Goal: Task Accomplishment & Management: Use online tool/utility

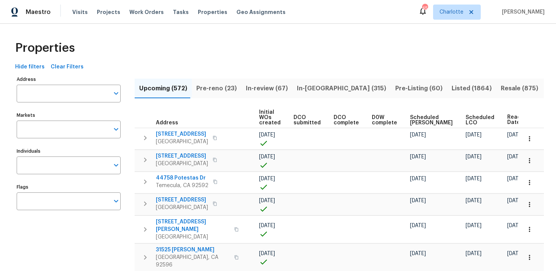
click at [331, 45] on div "Properties" at bounding box center [278, 48] width 532 height 24
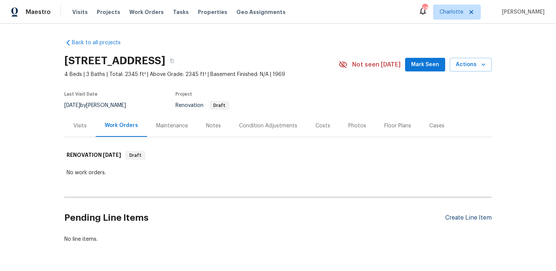
click at [471, 217] on div "Create Line Item" at bounding box center [468, 218] width 47 height 7
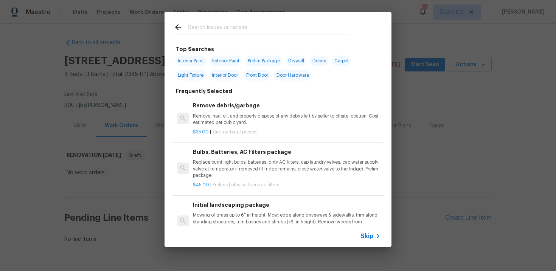
click at [370, 235] on span "Skip" at bounding box center [367, 237] width 13 height 8
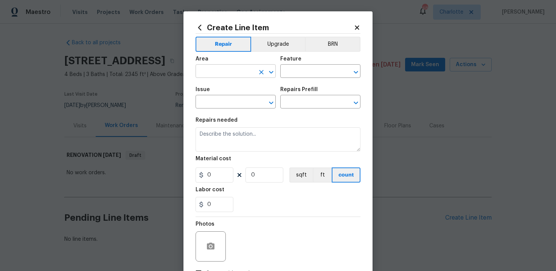
click at [235, 72] on input "text" at bounding box center [225, 72] width 59 height 12
click at [235, 99] on li "Interior Overall" at bounding box center [236, 101] width 80 height 12
type input "Interior Overall"
click at [302, 72] on input "text" at bounding box center [309, 72] width 59 height 12
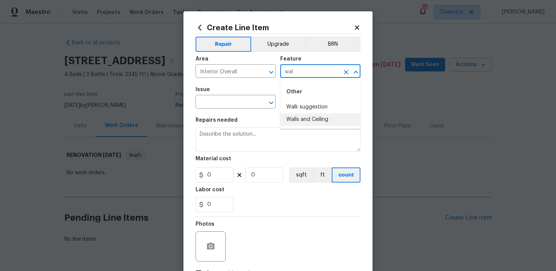
click at [315, 119] on li "Walls and Ceiling" at bounding box center [320, 120] width 80 height 12
type input "Walls and Ceiling"
click at [238, 104] on input "text" at bounding box center [225, 103] width 59 height 12
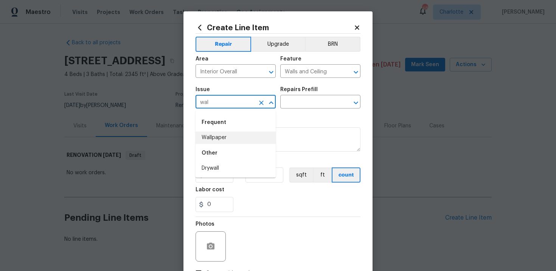
click at [240, 137] on li "Wallpaper" at bounding box center [236, 138] width 80 height 12
type input "Wallpaper"
click at [311, 104] on input "text" at bounding box center [309, 103] width 59 height 12
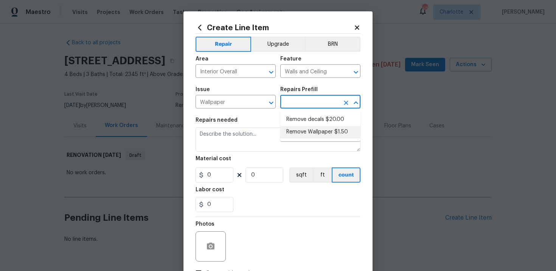
click at [311, 134] on li "Remove Wallpaper $1.50" at bounding box center [320, 132] width 80 height 12
type input "Remove Wallpaper $1.50"
type textarea "Remove wallpaper and texture walls to best match existing conditions"
type input "1.5"
type input "1"
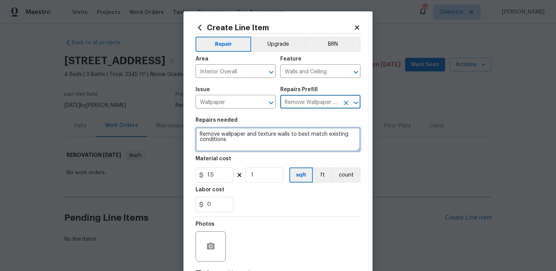
click at [198, 134] on textarea "Remove wallpaper and texture walls to best match existing conditions" at bounding box center [278, 140] width 165 height 24
type textarea "#sala - Remove wallpaper and texture walls to best match existing conditions"
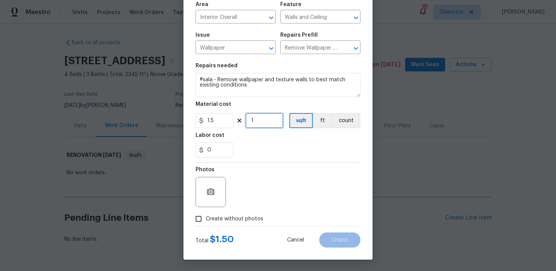
click at [259, 126] on input "1" at bounding box center [265, 120] width 38 height 15
type input "1500"
click at [223, 215] on span "Create without photos" at bounding box center [235, 219] width 58 height 8
click at [206, 215] on input "Create without photos" at bounding box center [198, 219] width 14 height 14
checkbox input "true"
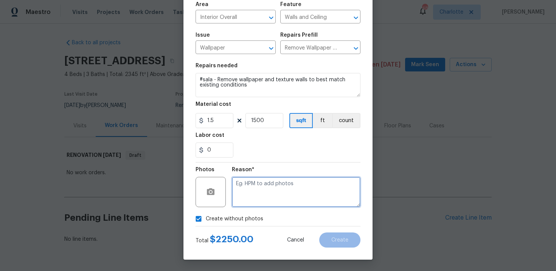
click at [263, 189] on textarea at bounding box center [296, 192] width 129 height 30
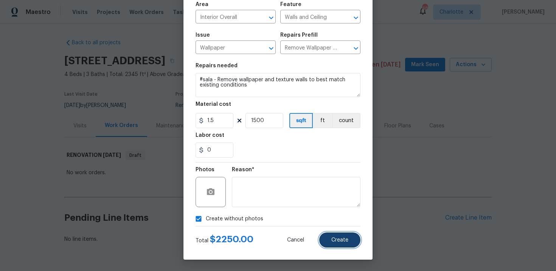
click at [345, 238] on span "Create" at bounding box center [339, 241] width 17 height 6
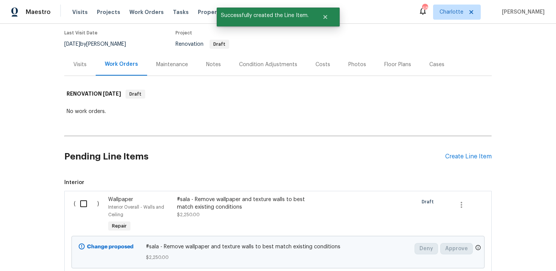
scroll to position [118, 0]
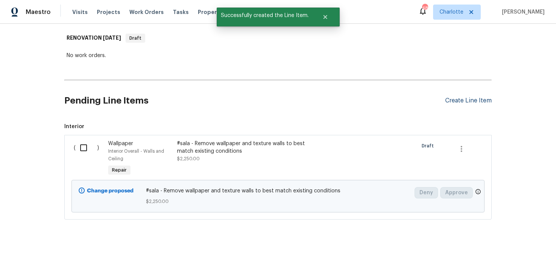
click at [462, 103] on div "Create Line Item" at bounding box center [468, 100] width 47 height 7
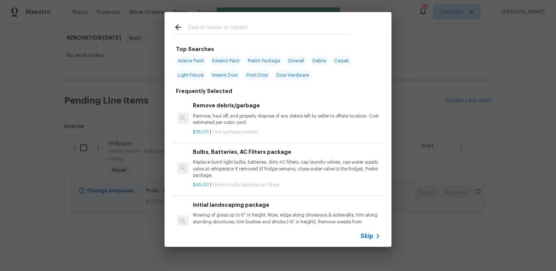
click at [367, 239] on span "Skip" at bounding box center [367, 237] width 13 height 8
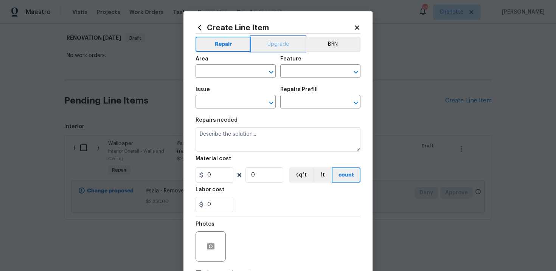
click at [285, 47] on button "Upgrade" at bounding box center [278, 44] width 54 height 15
click at [244, 70] on input "text" at bounding box center [225, 72] width 59 height 12
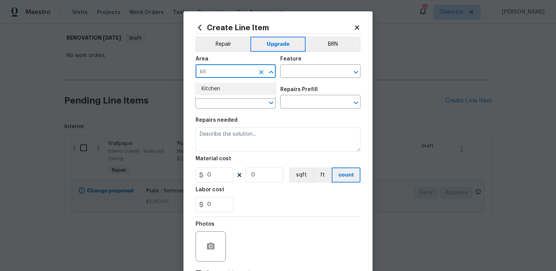
click at [235, 88] on li "Kitchen" at bounding box center [236, 89] width 80 height 12
type input "Kitchen"
click at [297, 66] on input "text" at bounding box center [309, 72] width 59 height 12
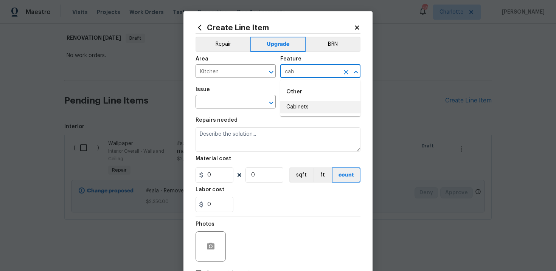
click at [298, 107] on li "Cabinets" at bounding box center [320, 107] width 80 height 12
type input "Cabinets"
click at [226, 107] on input "text" at bounding box center [225, 103] width 59 height 12
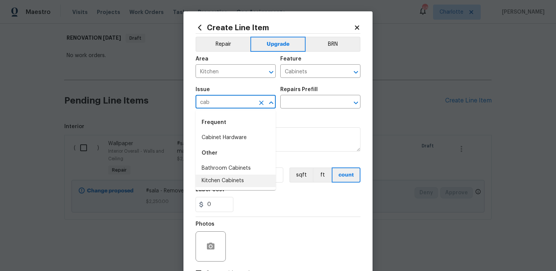
click at [235, 184] on li "Kitchen Cabinets" at bounding box center [236, 181] width 80 height 12
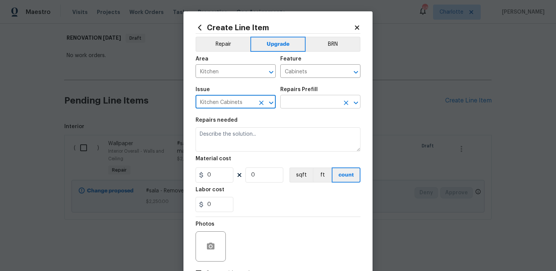
type input "Kitchen Cabinets"
click at [299, 104] on input "text" at bounding box center [309, 103] width 59 height 12
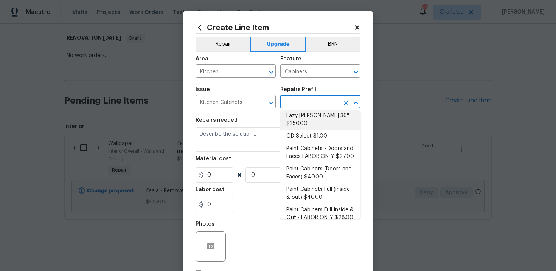
scroll to position [93, 0]
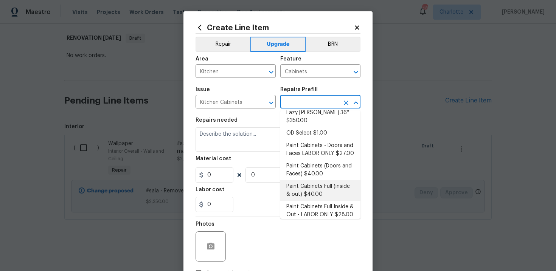
click at [314, 180] on li "Paint Cabinets Full (inside & out) $40.00" at bounding box center [320, 190] width 80 height 20
type input "Paint Cabinets Full (inside & out) $40.00"
type textarea "Prep, sand, mask and apply 2 coats of paint to the kitchen cabinet doors, inter…"
type input "40"
type input "1"
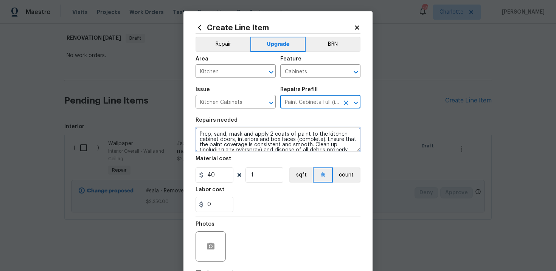
click at [198, 133] on textarea "Prep, sand, mask and apply 2 coats of paint to the kitchen cabinet doors, inter…" at bounding box center [278, 140] width 165 height 24
type textarea "#sala - Prep, sand, mask and apply 2 coats of paint to the kitchen cabinet door…"
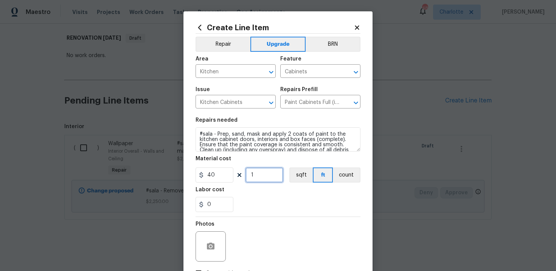
click at [258, 174] on input "1" at bounding box center [265, 175] width 38 height 15
type input "60"
click at [271, 189] on div "Labor cost" at bounding box center [278, 192] width 165 height 10
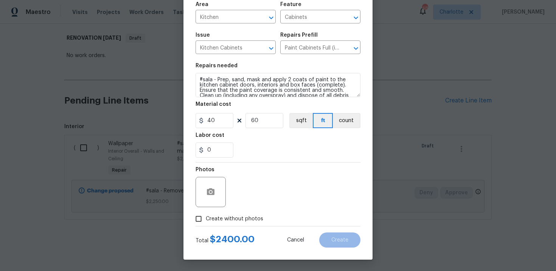
click at [226, 219] on span "Create without photos" at bounding box center [235, 219] width 58 height 8
click at [206, 219] on input "Create without photos" at bounding box center [198, 219] width 14 height 14
checkbox input "true"
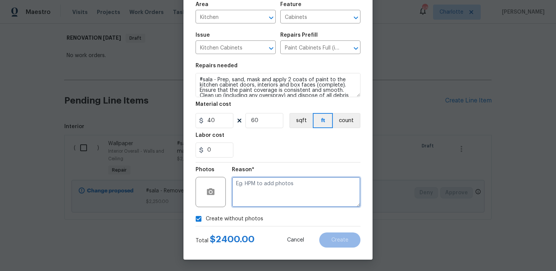
click at [246, 204] on textarea at bounding box center [296, 192] width 129 height 30
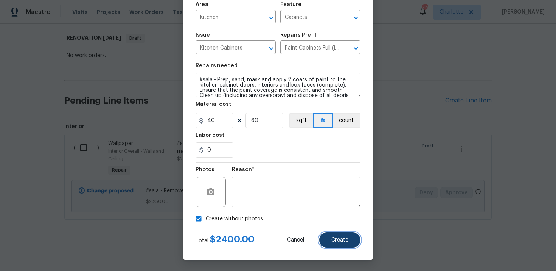
click at [340, 241] on span "Create" at bounding box center [339, 241] width 17 height 6
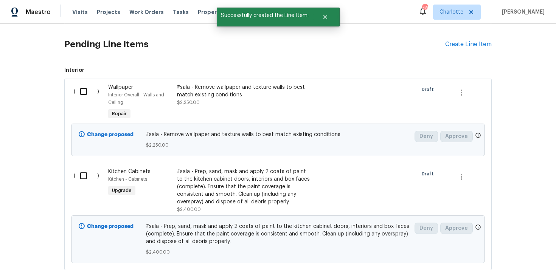
scroll to position [173, 0]
click at [470, 45] on div "Create Line Item" at bounding box center [468, 45] width 47 height 7
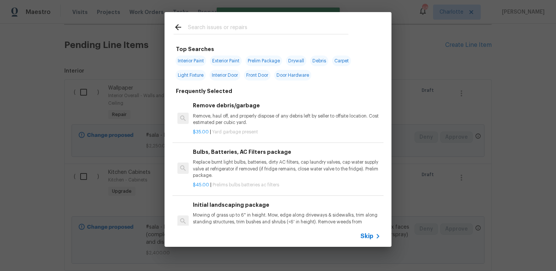
click at [364, 234] on span "Skip" at bounding box center [367, 237] width 13 height 8
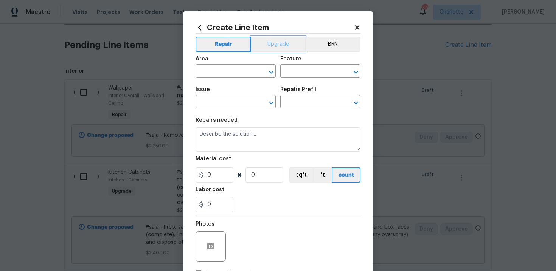
click at [276, 46] on button "Upgrade" at bounding box center [278, 44] width 54 height 15
click at [239, 73] on input "text" at bounding box center [225, 72] width 59 height 12
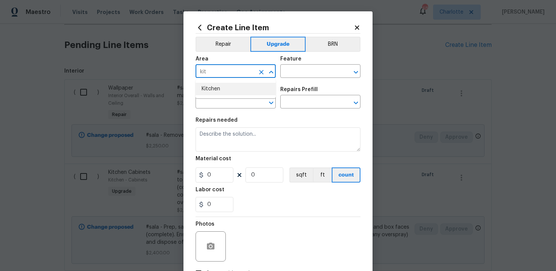
click at [234, 92] on li "Kitchen" at bounding box center [236, 89] width 80 height 12
type input "Kitchen"
click at [304, 73] on input "text" at bounding box center [309, 72] width 59 height 12
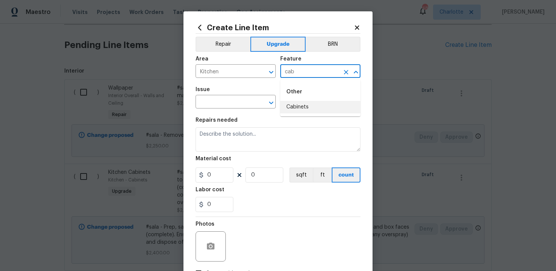
click at [308, 108] on li "Cabinets" at bounding box center [320, 107] width 80 height 12
type input "Cabinets"
click at [221, 107] on input "text" at bounding box center [225, 103] width 59 height 12
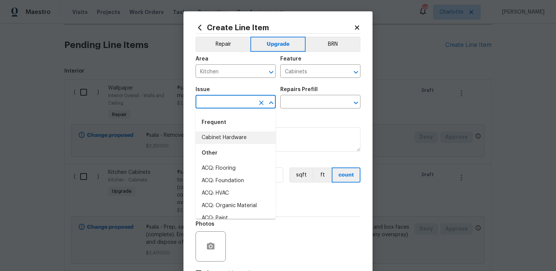
click at [225, 142] on li "Cabinet Hardware" at bounding box center [236, 138] width 80 height 12
type input "Cabinet Hardware"
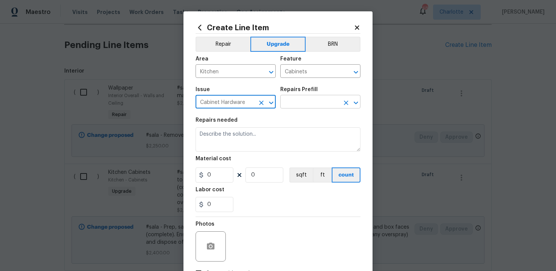
click at [304, 103] on input "text" at bounding box center [309, 103] width 59 height 12
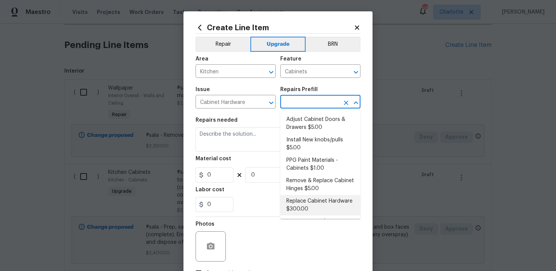
click at [308, 201] on li "Replace Cabinet Hardware $300.00" at bounding box center [320, 205] width 80 height 20
type input "Replace Cabinet Hardware $300.00"
type textarea "Replace cabinet hardware with new hinges and pulls. HPM to provide specs"
type input "300"
type input "1"
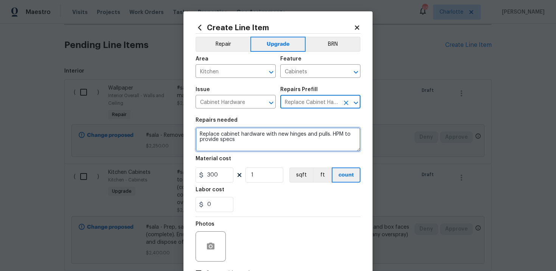
click at [196, 133] on textarea "Replace cabinet hardware with new hinges and pulls. HPM to provide specs" at bounding box center [278, 140] width 165 height 24
type textarea "#sala - Replace cabinet hardware with new hinges and pulls. HPM to provide specs"
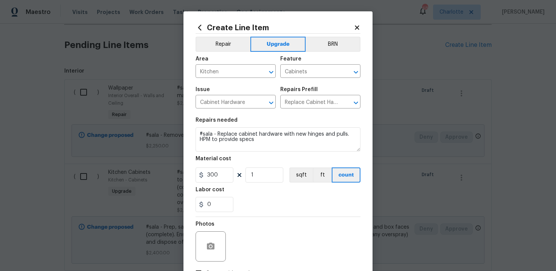
click at [291, 197] on div "Labor cost" at bounding box center [278, 192] width 165 height 10
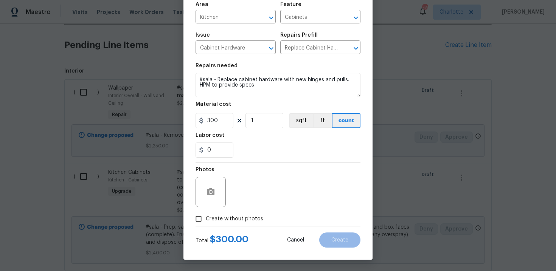
click at [232, 219] on span "Create without photos" at bounding box center [235, 219] width 58 height 8
click at [206, 219] on input "Create without photos" at bounding box center [198, 219] width 14 height 14
checkbox input "true"
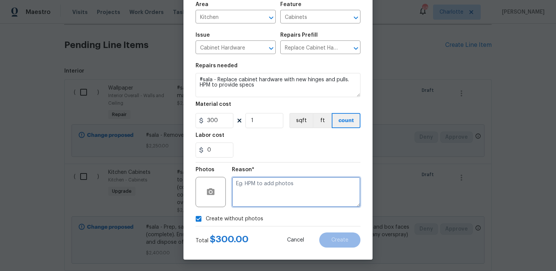
click at [264, 198] on textarea at bounding box center [296, 192] width 129 height 30
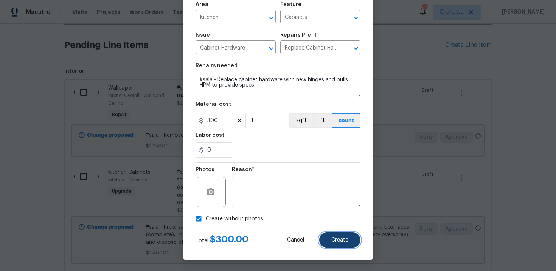
click at [343, 240] on span "Create" at bounding box center [339, 241] width 17 height 6
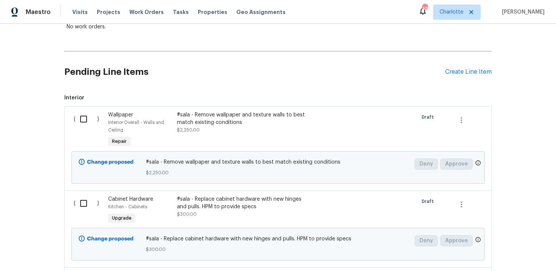
scroll to position [142, 0]
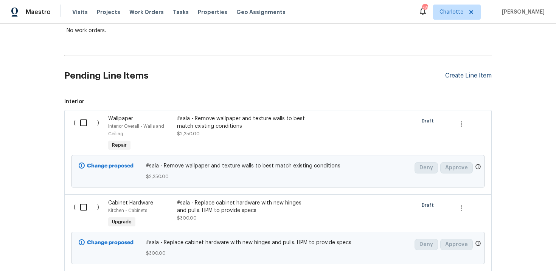
click at [465, 75] on div "Create Line Item" at bounding box center [468, 75] width 47 height 7
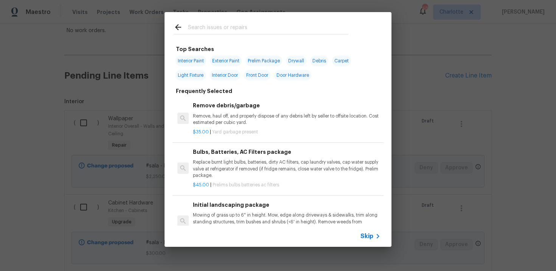
click at [367, 232] on div "Skip" at bounding box center [372, 236] width 22 height 9
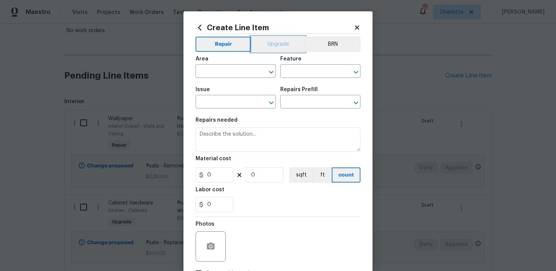
click at [273, 43] on button "Upgrade" at bounding box center [278, 44] width 54 height 15
click at [240, 74] on input "text" at bounding box center [225, 72] width 59 height 12
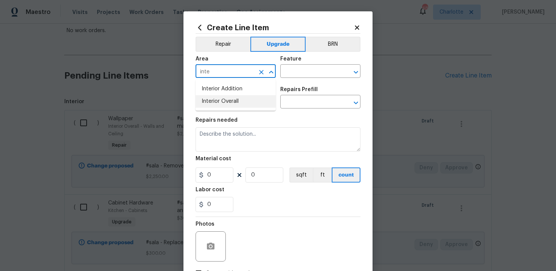
click at [241, 104] on li "Interior Overall" at bounding box center [236, 101] width 80 height 12
type input "Interior Overall"
click at [297, 73] on input "text" at bounding box center [309, 72] width 59 height 12
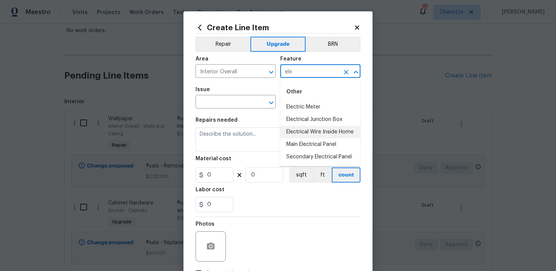
click at [312, 130] on li "Electrical Wire Inside Home" at bounding box center [320, 132] width 80 height 12
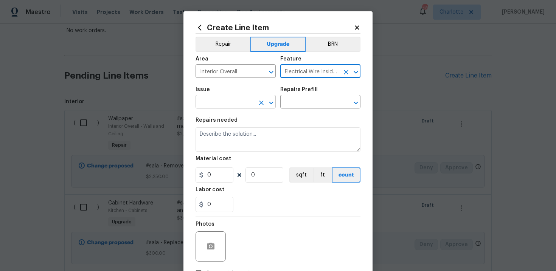
type input "Electrical Wire Inside Home"
click at [226, 107] on input "text" at bounding box center [225, 103] width 59 height 12
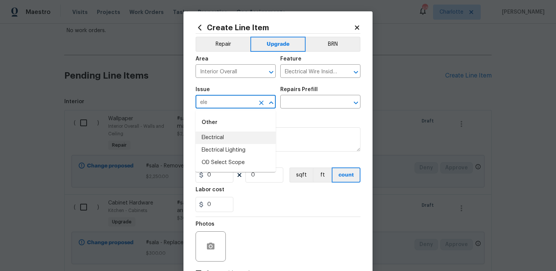
click at [239, 148] on li "Electrical Lighting" at bounding box center [236, 150] width 80 height 12
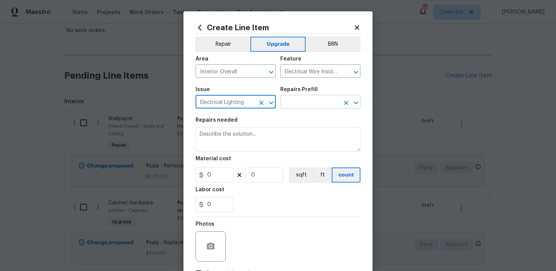
type input "Electrical Lighting"
click at [303, 103] on input "text" at bounding box center [309, 103] width 59 height 12
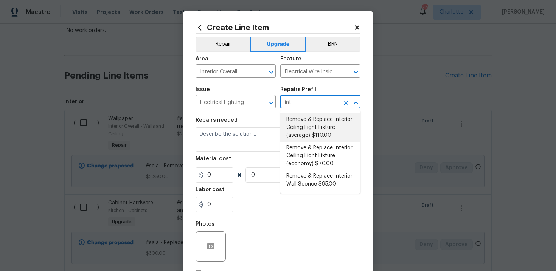
click at [308, 133] on li "Remove & Replace Interior Ceiling Light Fixture (average) $110.00" at bounding box center [320, 128] width 80 height 28
type input "Remove & Replace Interior Ceiling Light Fixture (average) $110.00"
type textarea "Remove the existing interior ceiling light fixture and replace it with new AVER…"
type input "110"
type input "1"
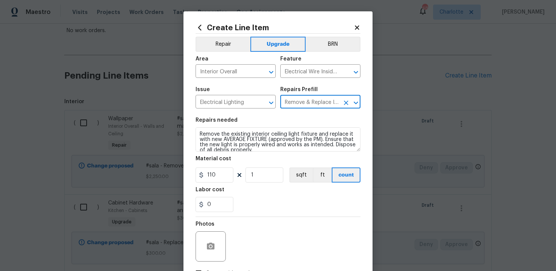
type input "Remove & Replace Interior Ceiling Light Fixture (average) $110.00"
click at [198, 132] on textarea "Remove the existing interior ceiling light fixture and replace it with new AVER…" at bounding box center [278, 140] width 165 height 24
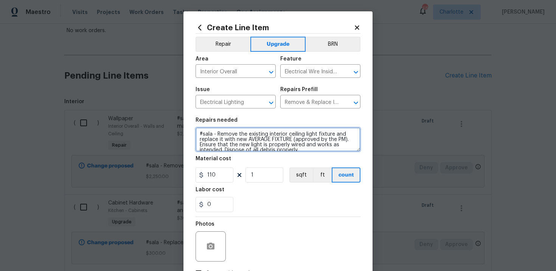
type textarea "#sala - Remove the existing interior ceiling light fixture and replace it with …"
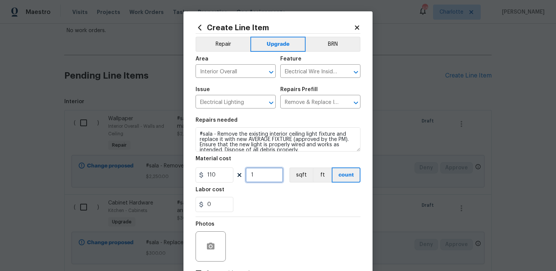
click at [260, 175] on input "1" at bounding box center [265, 175] width 38 height 15
type input "15"
click at [278, 211] on div "0" at bounding box center [278, 204] width 165 height 15
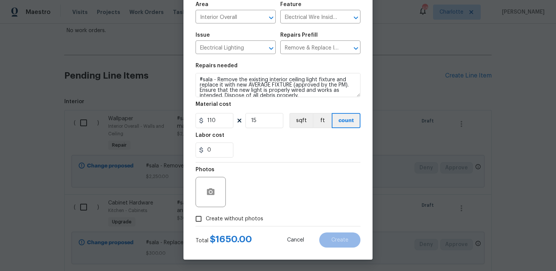
click at [233, 216] on span "Create without photos" at bounding box center [235, 219] width 58 height 8
click at [206, 216] on input "Create without photos" at bounding box center [198, 219] width 14 height 14
checkbox input "true"
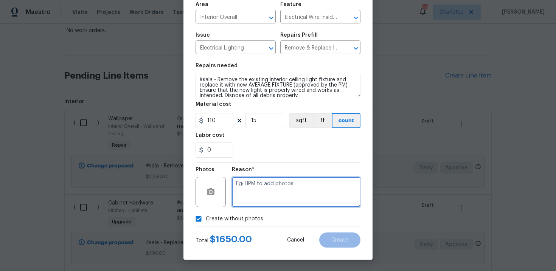
click at [261, 198] on textarea at bounding box center [296, 192] width 129 height 30
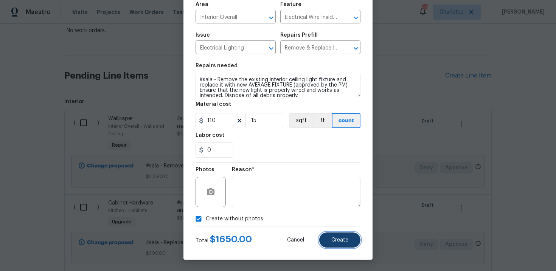
click at [333, 236] on button "Create" at bounding box center [339, 240] width 41 height 15
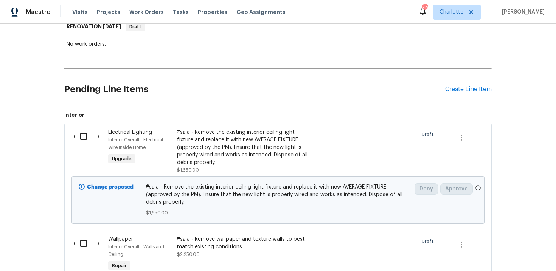
scroll to position [123, 0]
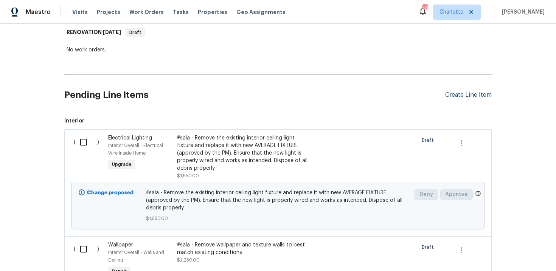
click at [479, 95] on div "Create Line Item" at bounding box center [468, 95] width 47 height 7
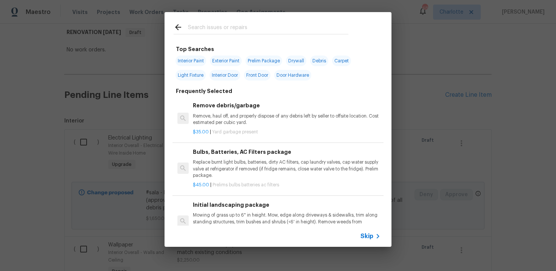
click at [368, 238] on span "Skip" at bounding box center [367, 237] width 13 height 8
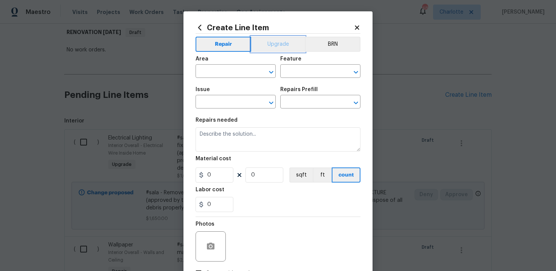
click at [275, 51] on button "Upgrade" at bounding box center [278, 44] width 54 height 15
click at [237, 75] on input "text" at bounding box center [225, 72] width 59 height 12
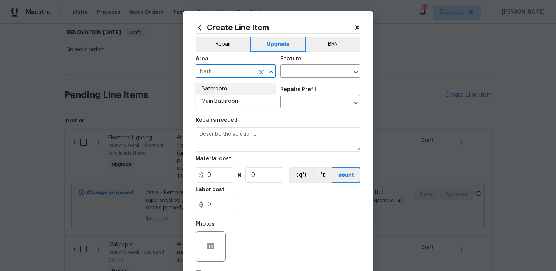
click at [241, 88] on li "Bathroom" at bounding box center [236, 89] width 80 height 12
type input "Bathroom"
click at [303, 69] on input "text" at bounding box center [309, 72] width 59 height 12
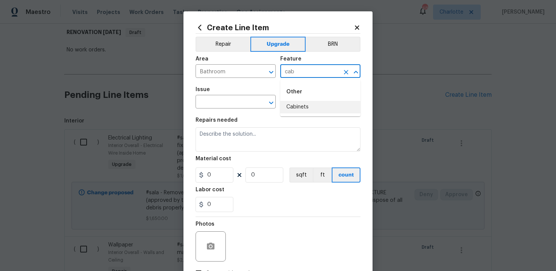
click at [306, 108] on li "Cabinets" at bounding box center [320, 107] width 80 height 12
type input "Cabinets"
click at [224, 103] on input "text" at bounding box center [225, 103] width 59 height 12
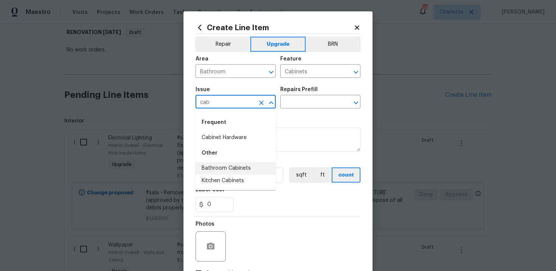
click at [241, 166] on li "Bathroom Cabinets" at bounding box center [236, 168] width 80 height 12
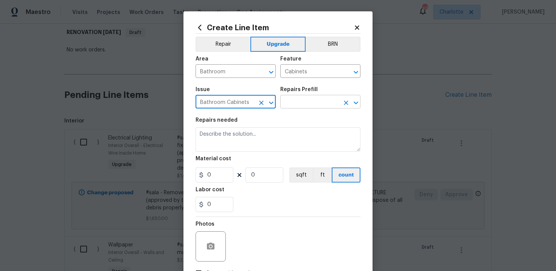
type input "Bathroom Cabinets"
click at [302, 99] on input "text" at bounding box center [309, 103] width 59 height 12
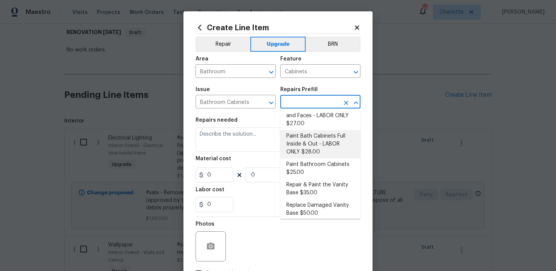
scroll to position [143, 0]
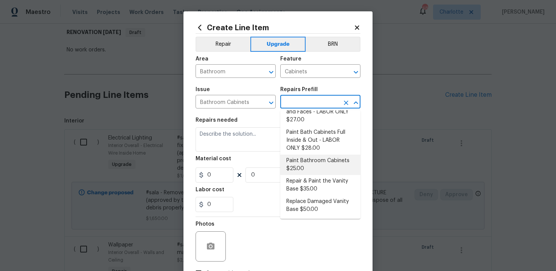
click at [308, 169] on li "Paint Bathroom Cabinets $25.00" at bounding box center [320, 165] width 80 height 20
type input "Paint Bathroom Cabinets $25.00"
type textarea "Prep, sand, mask and apply 2 coats of paint to the bathroom cabinet doors, inte…"
type input "25"
type input "1"
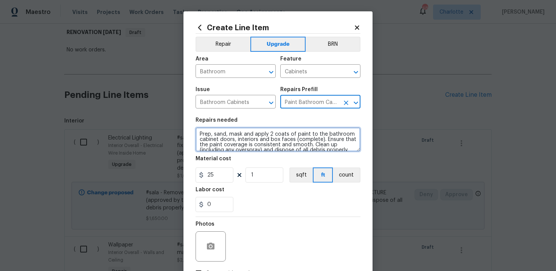
click at [199, 132] on textarea "Prep, sand, mask and apply 2 coats of paint to the bathroom cabinet doors, inte…" at bounding box center [278, 140] width 165 height 24
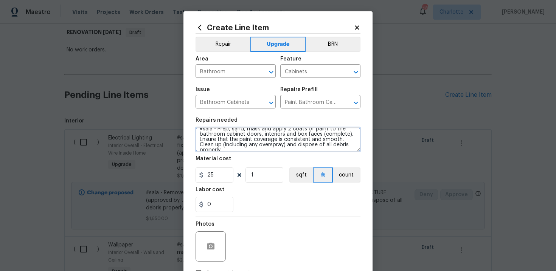
click at [347, 146] on textarea "#sala - Prep, sand, mask and apply 2 coats of paint to the bathroom cabinet doo…" at bounding box center [278, 140] width 165 height 24
paste textarea "All bathrooms"
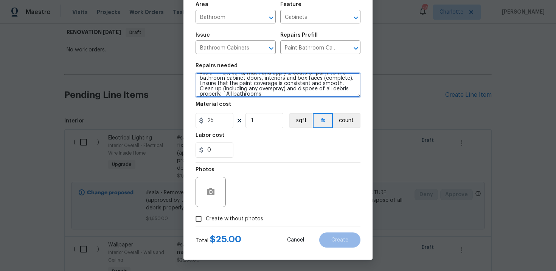
type textarea "#sala - Prep, sand, mask and apply 2 coats of paint to the bathroom cabinet doo…"
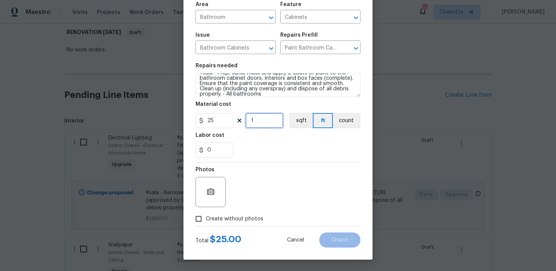
click at [259, 119] on input "1" at bounding box center [265, 120] width 38 height 15
type input "24"
click at [230, 220] on span "Create without photos" at bounding box center [235, 219] width 58 height 8
click at [206, 220] on input "Create without photos" at bounding box center [198, 219] width 14 height 14
checkbox input "true"
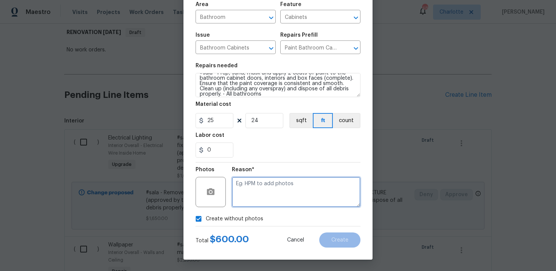
click at [260, 200] on textarea at bounding box center [296, 192] width 129 height 30
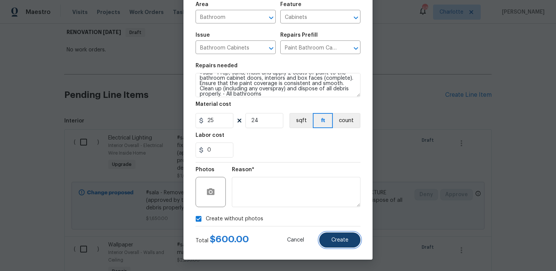
click at [349, 236] on button "Create" at bounding box center [339, 240] width 41 height 15
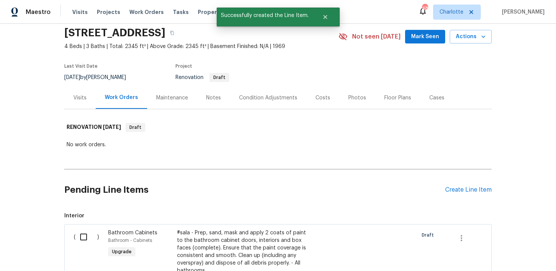
scroll to position [123, 0]
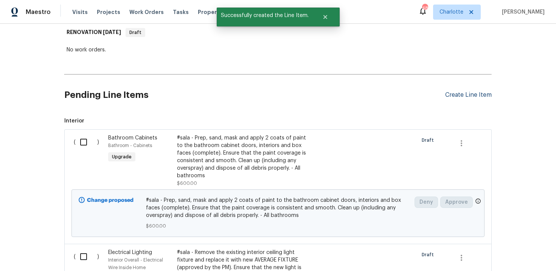
click at [468, 93] on div "Create Line Item" at bounding box center [468, 95] width 47 height 7
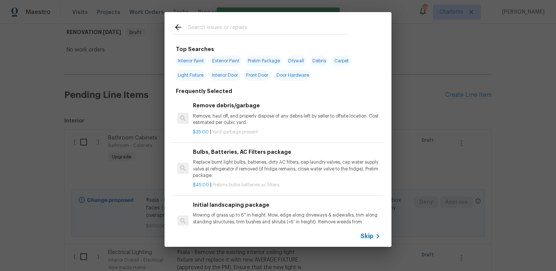
click at [366, 240] on span "Skip" at bounding box center [367, 237] width 13 height 8
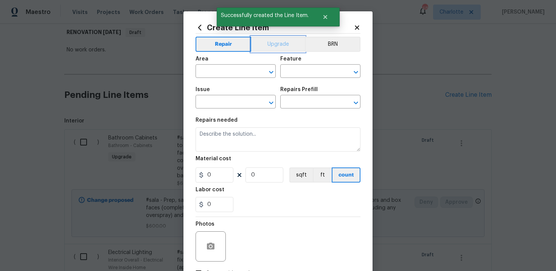
click at [274, 41] on button "Upgrade" at bounding box center [278, 44] width 54 height 15
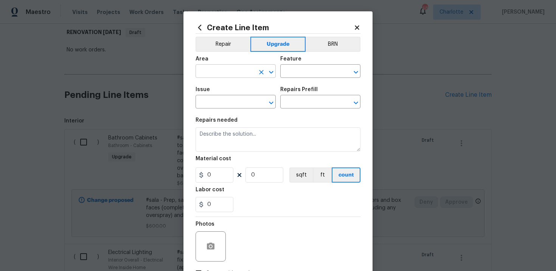
click at [237, 76] on input "text" at bounding box center [225, 72] width 59 height 12
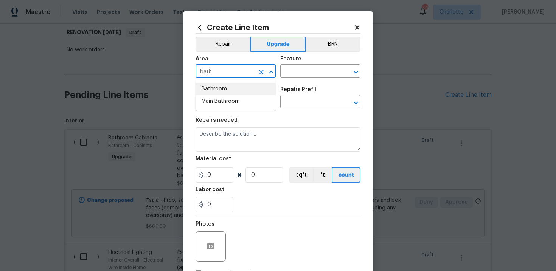
click at [244, 87] on li "Bathroom" at bounding box center [236, 89] width 80 height 12
type input "Bathroom"
click at [297, 73] on input "text" at bounding box center [309, 72] width 59 height 12
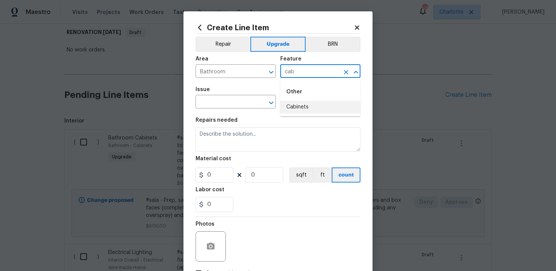
click at [299, 104] on li "Cabinets" at bounding box center [320, 107] width 80 height 12
type input "Cabinets"
click at [230, 103] on input "text" at bounding box center [225, 103] width 59 height 12
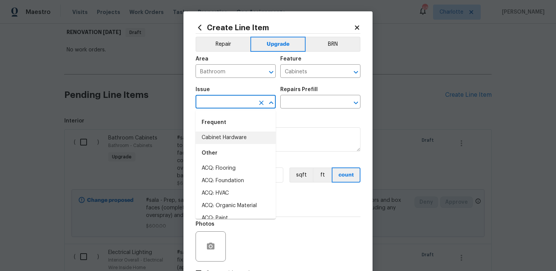
click at [230, 134] on li "Cabinet Hardware" at bounding box center [236, 138] width 80 height 12
type input "Cabinet Hardware"
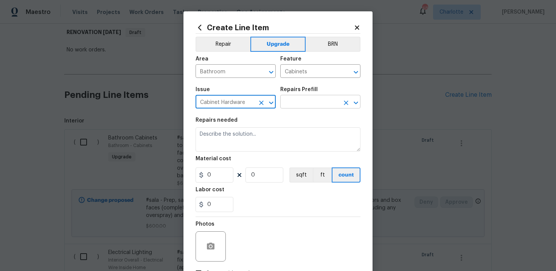
click at [301, 99] on input "text" at bounding box center [309, 103] width 59 height 12
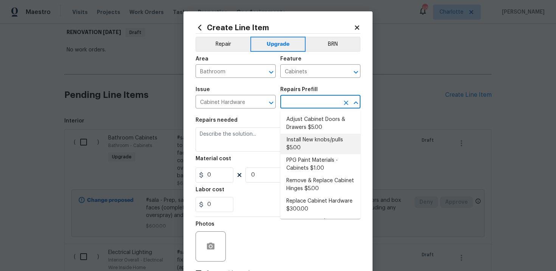
click at [305, 142] on li "Install New knobs/pulls $5.00" at bounding box center [320, 144] width 80 height 20
type input "Install New knobs/pulls $5.00"
type textarea "Remove the existing cabinet pulls/handles if present; prep and drill for new ca…"
type input "5"
type input "1"
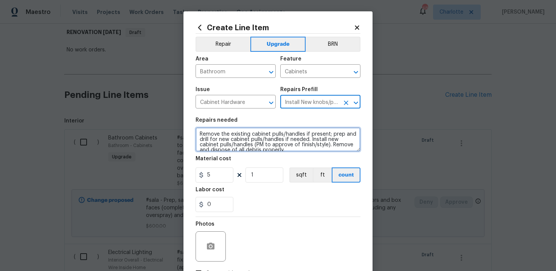
click at [198, 134] on textarea "Remove the existing cabinet pulls/handles if present; prep and drill for new ca…" at bounding box center [278, 140] width 165 height 24
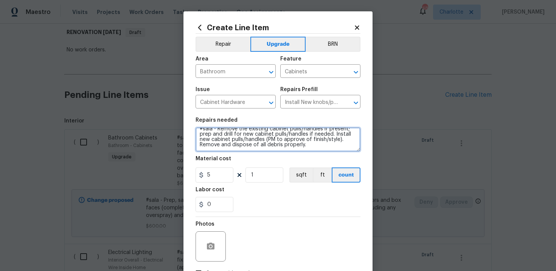
click at [317, 145] on textarea "#sala - Remove the existing cabinet pulls/handles if present; prep and drill fo…" at bounding box center [278, 140] width 165 height 24
paste textarea "All bathrooms"
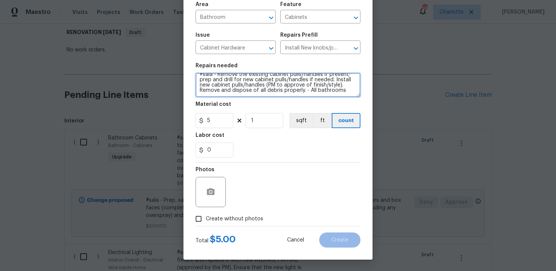
type textarea "#sala - Remove the existing cabinet pulls/handles if present; prep and drill fo…"
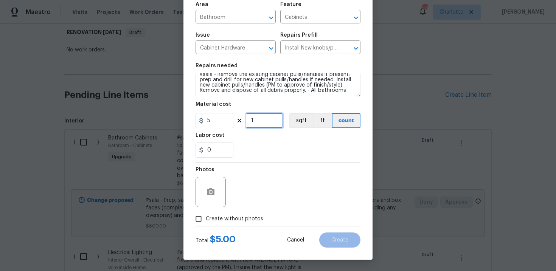
click at [265, 123] on input "1" at bounding box center [265, 120] width 38 height 15
type input "20"
click at [232, 217] on span "Create without photos" at bounding box center [235, 219] width 58 height 8
click at [206, 217] on input "Create without photos" at bounding box center [198, 219] width 14 height 14
checkbox input "true"
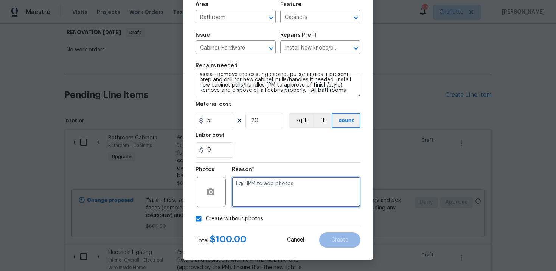
click at [270, 187] on textarea at bounding box center [296, 192] width 129 height 30
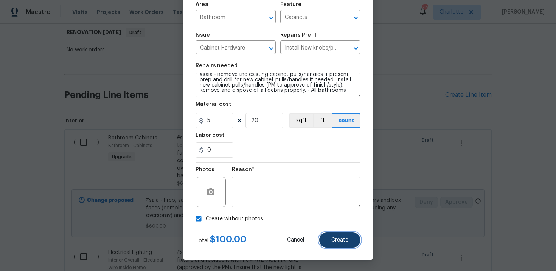
click at [344, 239] on span "Create" at bounding box center [339, 241] width 17 height 6
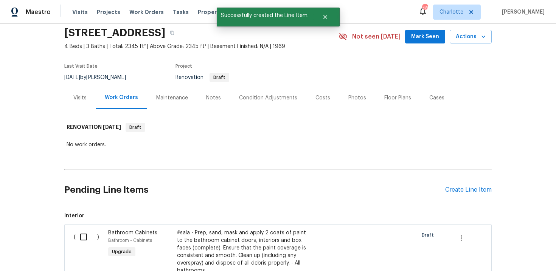
scroll to position [123, 0]
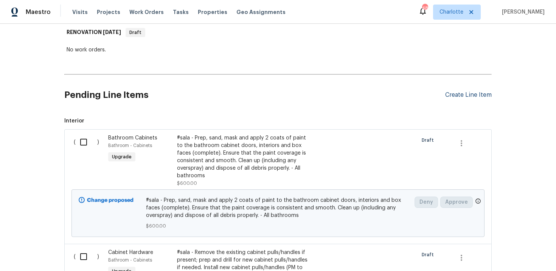
click at [461, 95] on div "Create Line Item" at bounding box center [468, 95] width 47 height 7
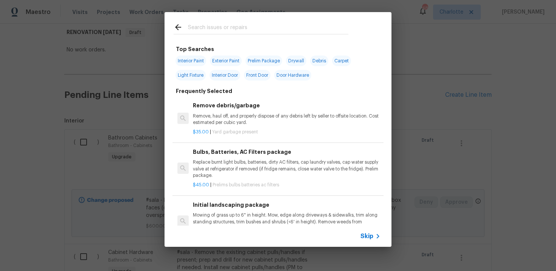
click at [368, 235] on span "Skip" at bounding box center [367, 237] width 13 height 8
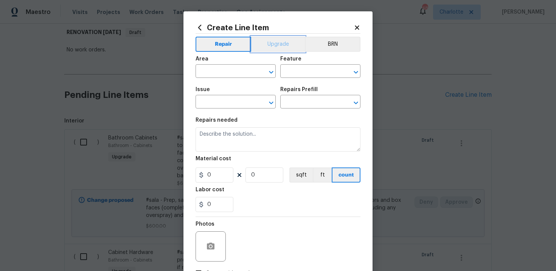
click at [276, 45] on button "Upgrade" at bounding box center [278, 44] width 54 height 15
click at [231, 75] on input "text" at bounding box center [225, 72] width 59 height 12
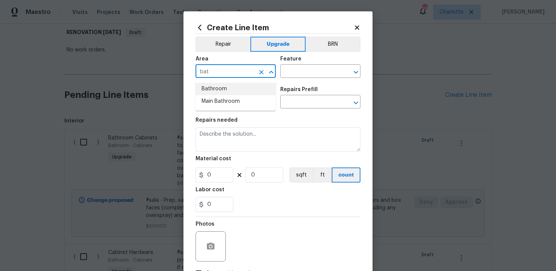
click at [231, 93] on li "Bathroom" at bounding box center [236, 89] width 80 height 12
type input "Bathroom"
click at [309, 71] on input "text" at bounding box center [309, 72] width 59 height 12
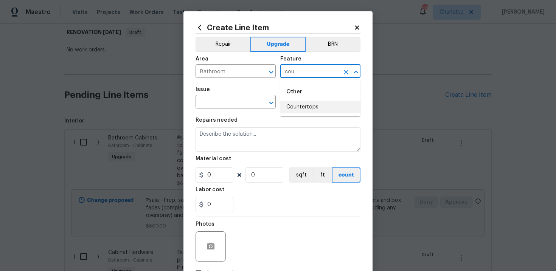
click at [305, 106] on li "Countertops" at bounding box center [320, 107] width 80 height 12
type input "Countertops"
click at [241, 101] on input "text" at bounding box center [225, 103] width 59 height 12
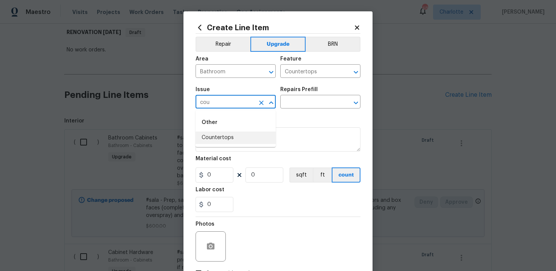
click at [234, 141] on li "Countertops" at bounding box center [236, 138] width 80 height 12
type input "Countertops"
click at [306, 104] on input "text" at bounding box center [309, 103] width 59 height 12
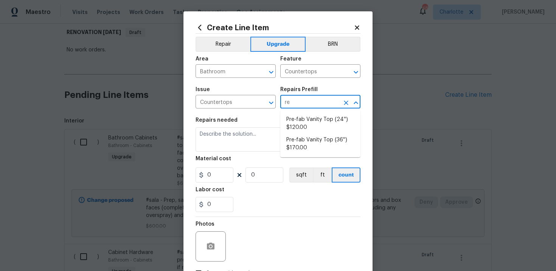
type input "r"
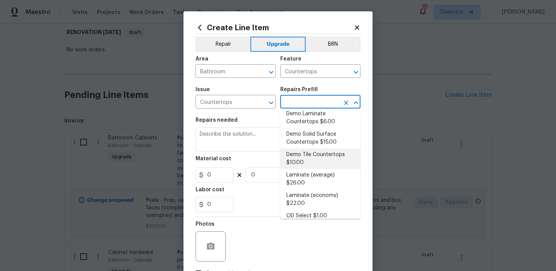
scroll to position [72, 0]
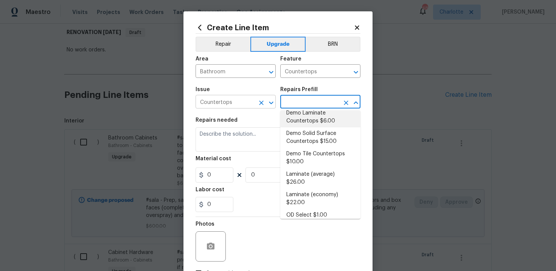
click at [259, 103] on icon "Clear" at bounding box center [262, 103] width 8 height 8
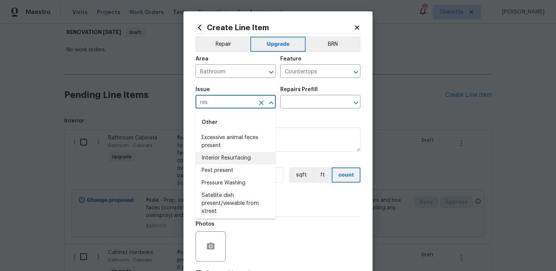
click at [239, 161] on li "Interior Resurfacing" at bounding box center [236, 158] width 80 height 12
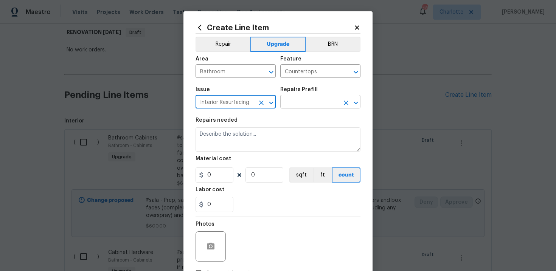
type input "Interior Resurfacing"
click at [306, 104] on input "text" at bounding box center [309, 103] width 59 height 12
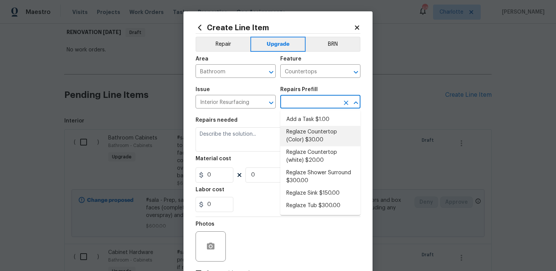
click at [321, 139] on li "Reglaze Countertop (Color) $30.00" at bounding box center [320, 136] width 80 height 20
type input "Reglaze Countertop (Color) $30.00"
type textarea "Prep, mask and reglaze finish the countertop (Speckle) PM to approve of finish …"
type input "1"
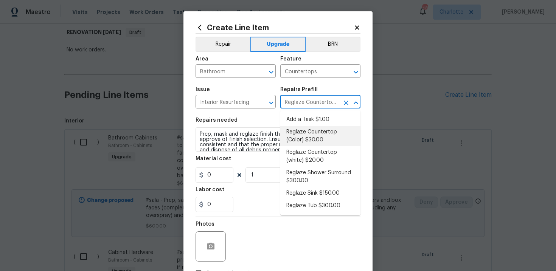
type input "30"
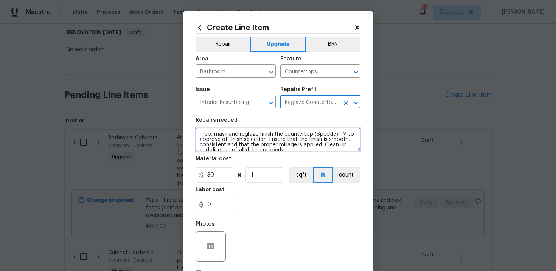
click at [198, 135] on textarea "Prep, mask and reglaze finish the countertop (Speckle) PM to approve of finish …" at bounding box center [278, 140] width 165 height 24
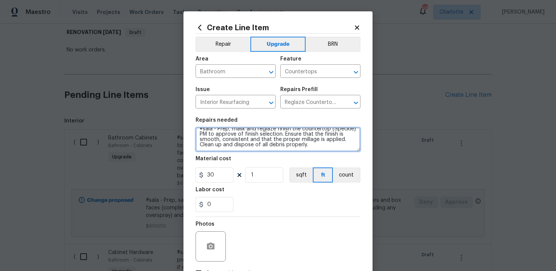
type textarea "#sala - Prep, mask and reglaze finish the countertop (Speckle) PM to approve of…"
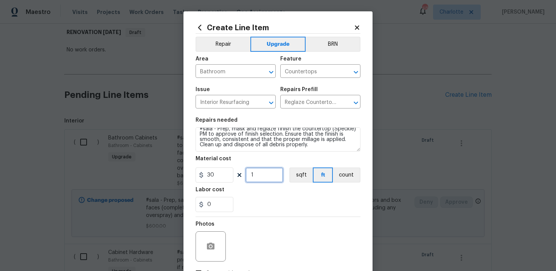
click at [269, 182] on input "1" at bounding box center [265, 175] width 38 height 15
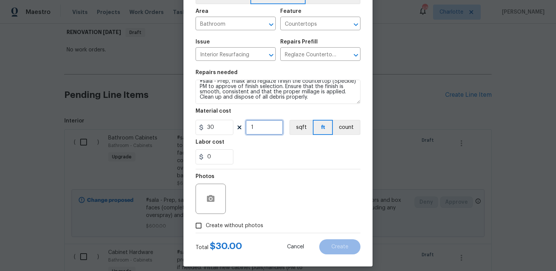
scroll to position [55, 0]
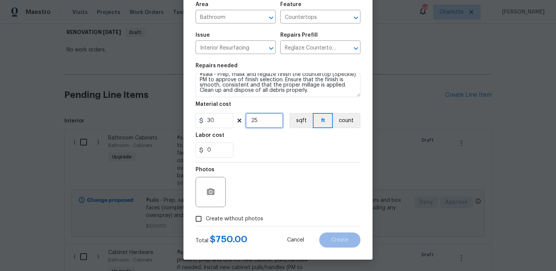
type input "25"
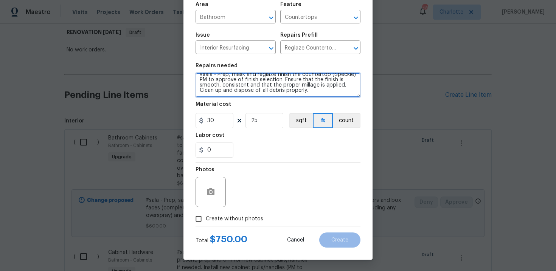
click at [322, 92] on textarea "#sala - Prep, mask and reglaze finish the countertop (Speckle) PM to approve of…" at bounding box center [278, 85] width 165 height 24
paste textarea "All bathrooms"
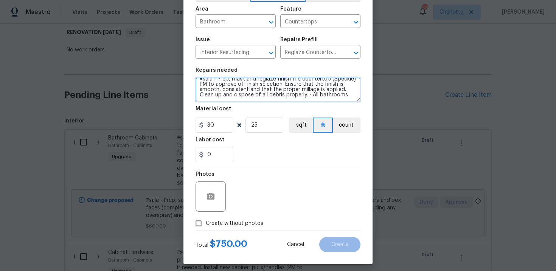
scroll to position [48, 0]
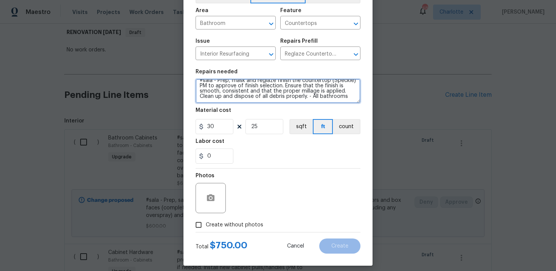
type textarea "#sala - Prep, mask and reglaze finish the countertop (Speckle) PM to approve of…"
click at [236, 221] on label "Create without photos" at bounding box center [227, 225] width 72 height 14
click at [206, 221] on input "Create without photos" at bounding box center [198, 225] width 14 height 14
checkbox input "true"
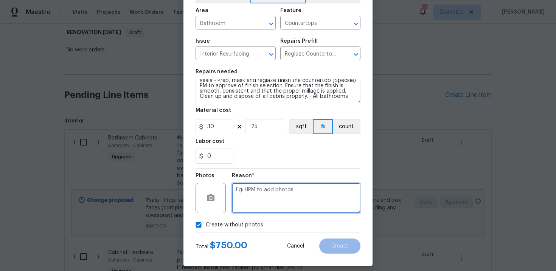
click at [262, 201] on textarea at bounding box center [296, 198] width 129 height 30
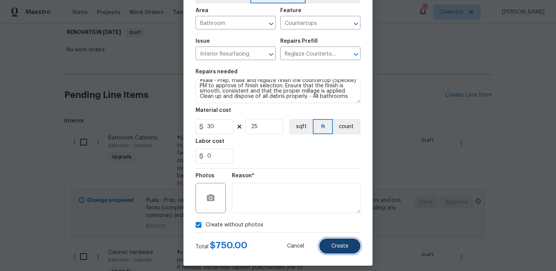
click at [342, 249] on span "Create" at bounding box center [339, 247] width 17 height 6
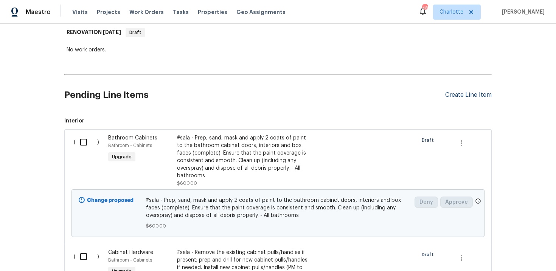
click at [478, 94] on div "Create Line Item" at bounding box center [468, 95] width 47 height 7
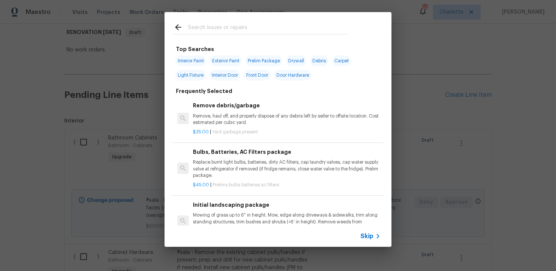
click at [364, 235] on span "Skip" at bounding box center [367, 237] width 13 height 8
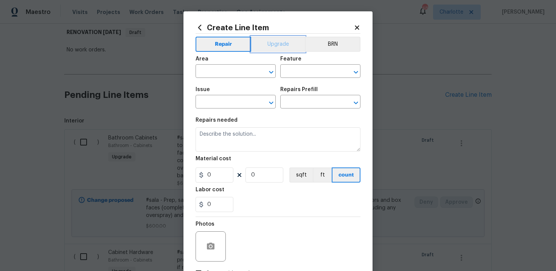
click at [275, 50] on button "Upgrade" at bounding box center [278, 44] width 54 height 15
click at [235, 67] on input "text" at bounding box center [225, 72] width 59 height 12
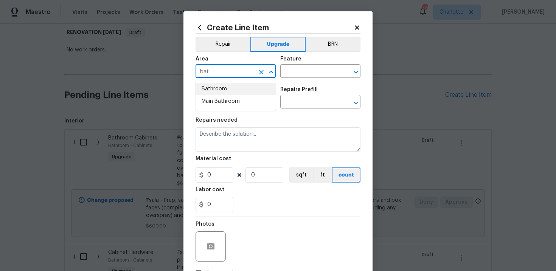
click at [233, 89] on li "Bathroom" at bounding box center [236, 89] width 80 height 12
type input "Bathroom"
click at [304, 66] on input "text" at bounding box center [309, 72] width 59 height 12
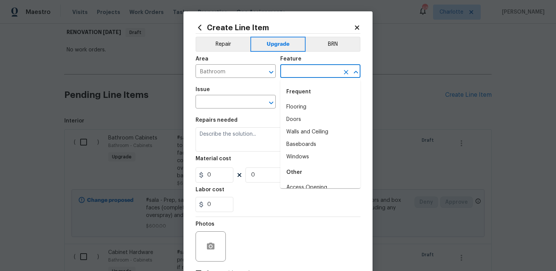
type input "p"
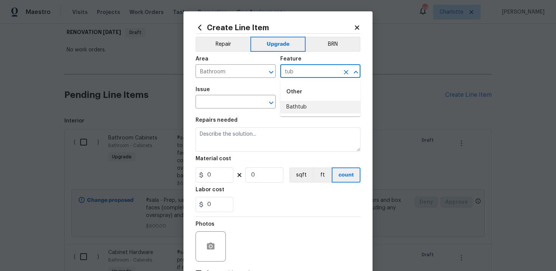
click at [303, 106] on li "Bathtub" at bounding box center [320, 107] width 80 height 12
type input "Bathtub"
click at [236, 106] on input "text" at bounding box center [225, 103] width 59 height 12
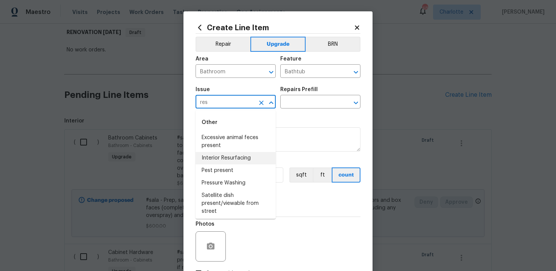
click at [243, 155] on li "Interior Resurfacing" at bounding box center [236, 158] width 80 height 12
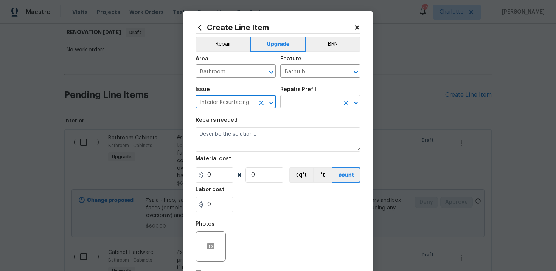
type input "Interior Resurfacing"
click at [310, 100] on input "text" at bounding box center [309, 103] width 59 height 12
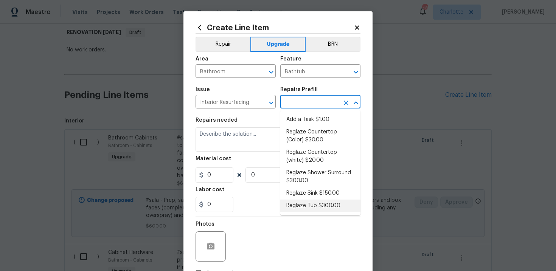
click at [320, 209] on li "Reglaze Tub $300.00" at bounding box center [320, 206] width 80 height 12
type input "Reglaze Tub $300.00"
type textarea "Prep, mask, clean and reglaze the tub (white) both on the in and outer sides. H…"
type input "300"
type input "1"
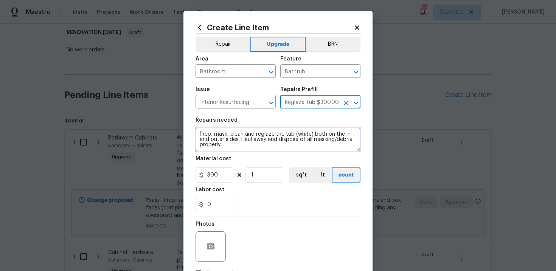
click at [198, 133] on textarea "Prep, mask, clean and reglaze the tub (white) both on the in and outer sides. H…" at bounding box center [278, 140] width 165 height 24
click at [269, 149] on textarea "#sala - Prep, mask, clean and reglaze the tub (white) both on the in and outer …" at bounding box center [278, 140] width 165 height 24
paste textarea "All bathrooms"
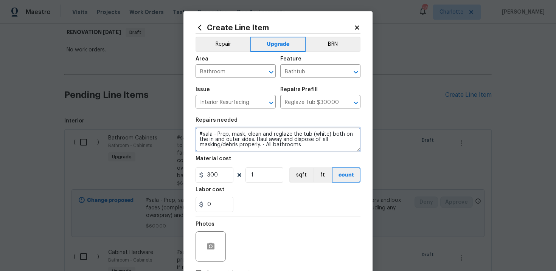
scroll to position [55, 0]
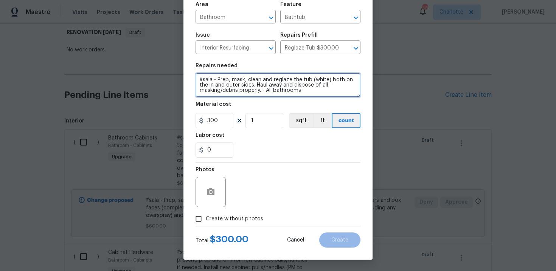
type textarea "#sala - Prep, mask, clean and reglaze the tub (white) both on the in and outer …"
click at [231, 211] on div "Photos" at bounding box center [278, 187] width 165 height 49
click at [240, 219] on span "Create without photos" at bounding box center [235, 219] width 58 height 8
click at [206, 219] on input "Create without photos" at bounding box center [198, 219] width 14 height 14
checkbox input "true"
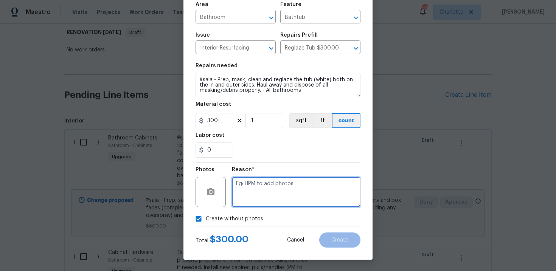
click at [272, 196] on textarea at bounding box center [296, 192] width 129 height 30
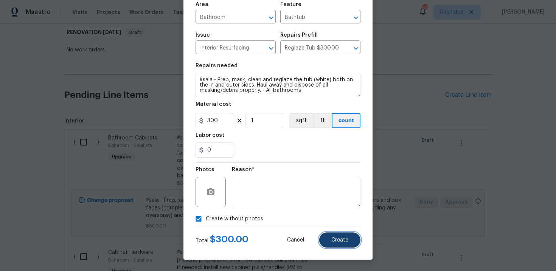
click at [337, 238] on span "Create" at bounding box center [339, 241] width 17 height 6
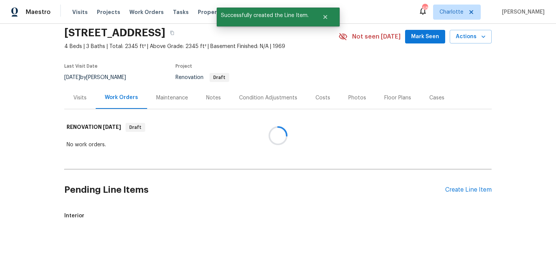
scroll to position [123, 0]
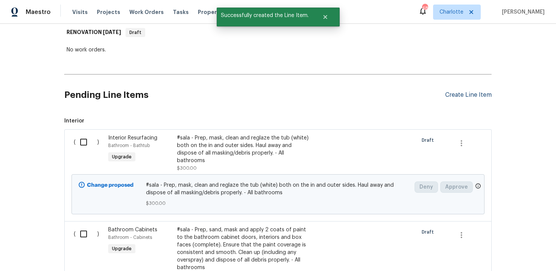
click at [473, 95] on div "Create Line Item" at bounding box center [468, 95] width 47 height 7
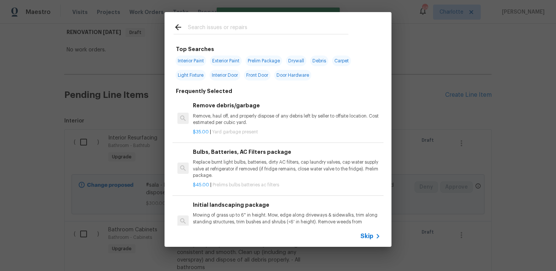
click at [364, 236] on span "Skip" at bounding box center [367, 237] width 13 height 8
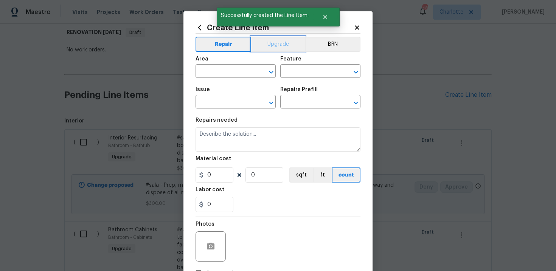
click at [275, 48] on button "Upgrade" at bounding box center [278, 44] width 54 height 15
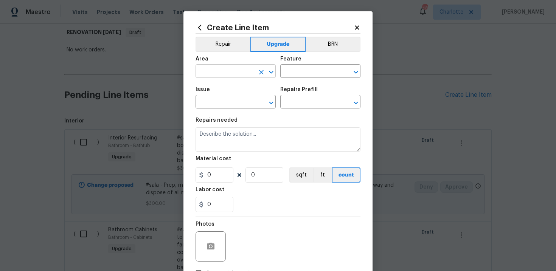
click at [242, 67] on input "text" at bounding box center [225, 72] width 59 height 12
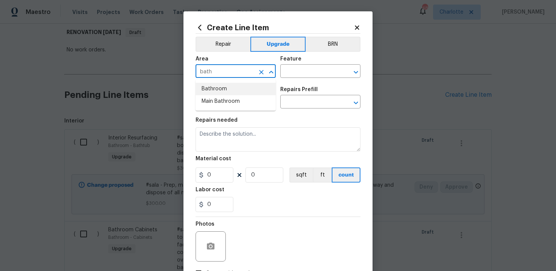
click at [241, 86] on li "Bathroom" at bounding box center [236, 89] width 80 height 12
type input "Bathroom"
click at [293, 74] on input "text" at bounding box center [309, 72] width 59 height 12
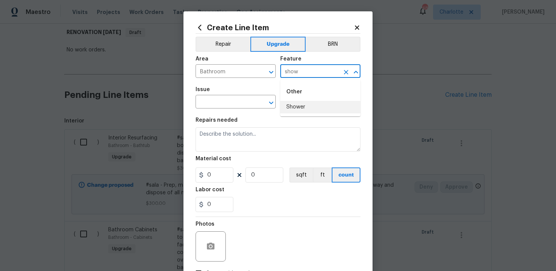
click at [292, 104] on li "Shower" at bounding box center [320, 107] width 80 height 12
type input "Shower"
click at [237, 107] on input "text" at bounding box center [225, 103] width 59 height 12
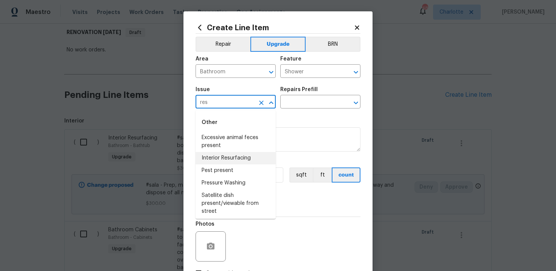
click at [240, 156] on li "Interior Resurfacing" at bounding box center [236, 158] width 80 height 12
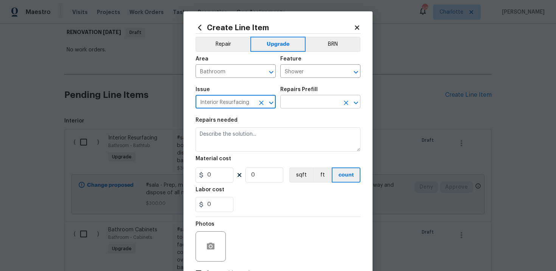
type input "Interior Resurfacing"
click at [312, 106] on input "text" at bounding box center [309, 103] width 59 height 12
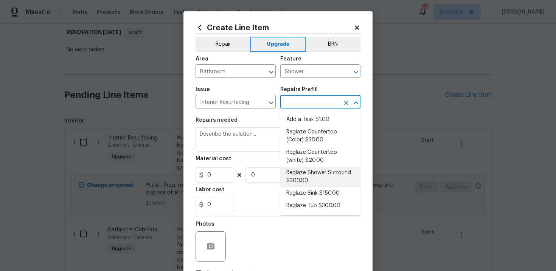
click at [313, 176] on li "Reglaze Shower Surround $300.00" at bounding box center [320, 177] width 80 height 20
type input "Reglaze Shower Surround $300.00"
type textarea "Prep, mask, clean and reglaze the fiberglass shower surround (white) both on th…"
type input "300"
type input "1"
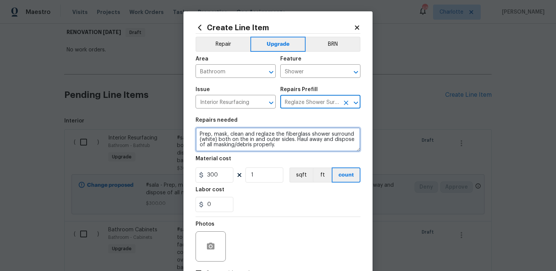
click at [197, 134] on textarea "Prep, mask, clean and reglaze the fiberglass shower surround (white) both on th…" at bounding box center [278, 140] width 165 height 24
click at [318, 148] on textarea "#sala - Prep, mask, clean and reglaze the fiberglass shower surround (white) bo…" at bounding box center [278, 140] width 165 height 24
paste textarea "All bathrooms"
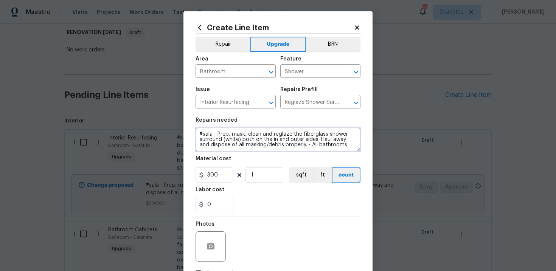
scroll to position [55, 0]
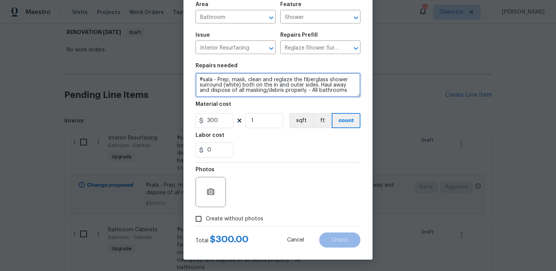
type textarea "#sala - Prep, mask, clean and reglaze the fiberglass shower surround (white) bo…"
click at [246, 222] on span "Create without photos" at bounding box center [235, 219] width 58 height 8
click at [206, 222] on input "Create without photos" at bounding box center [198, 219] width 14 height 14
checkbox input "true"
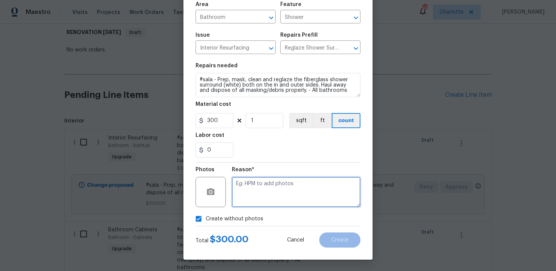
click at [270, 196] on textarea at bounding box center [296, 192] width 129 height 30
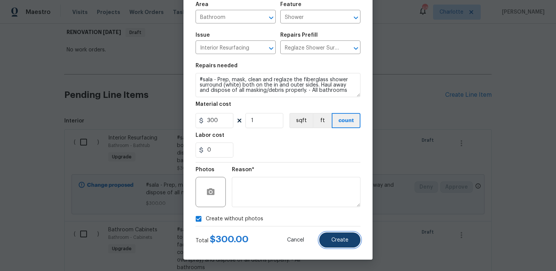
click at [342, 244] on button "Create" at bounding box center [339, 240] width 41 height 15
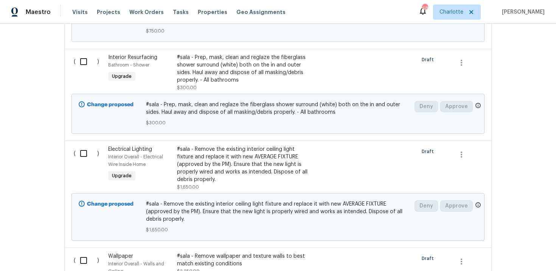
scroll to position [923, 0]
